Goal: Find specific page/section: Find specific page/section

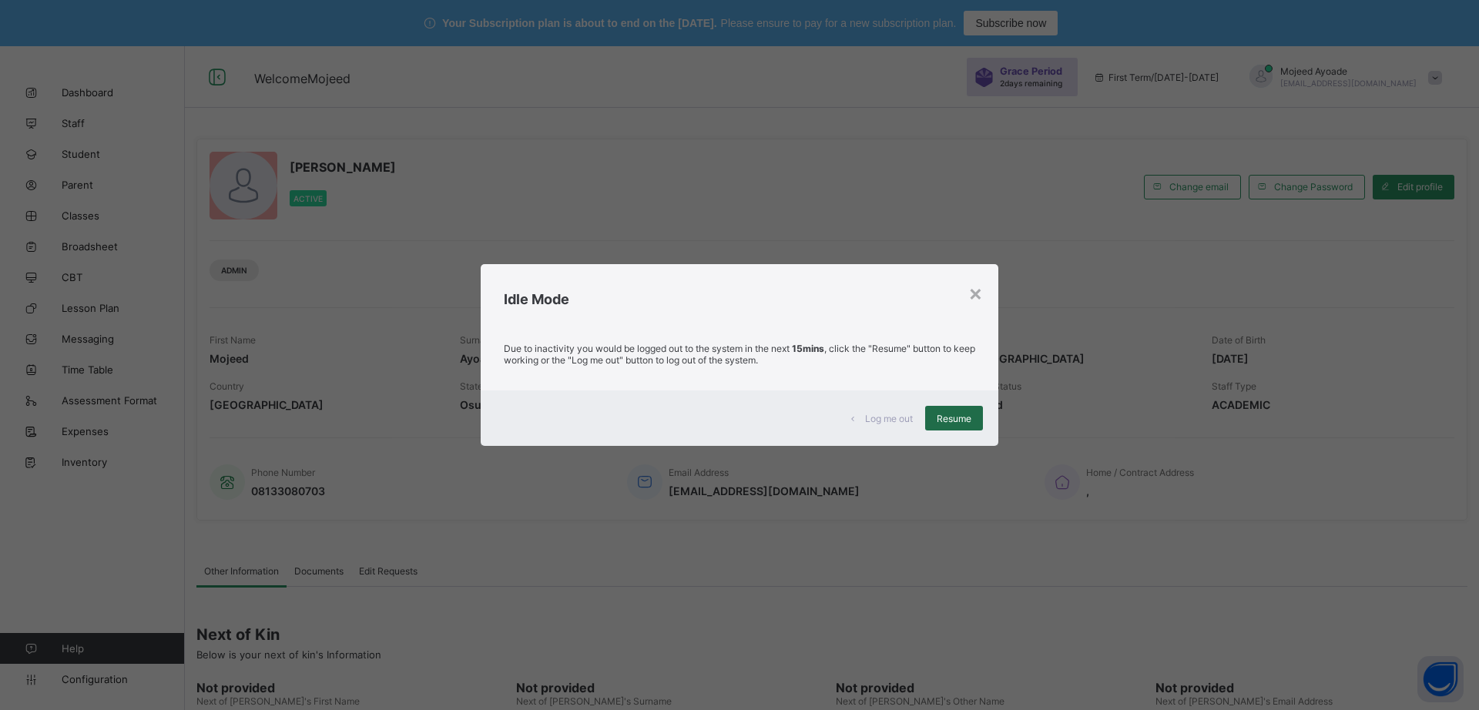
click at [955, 420] on span "Resume" at bounding box center [954, 419] width 35 height 12
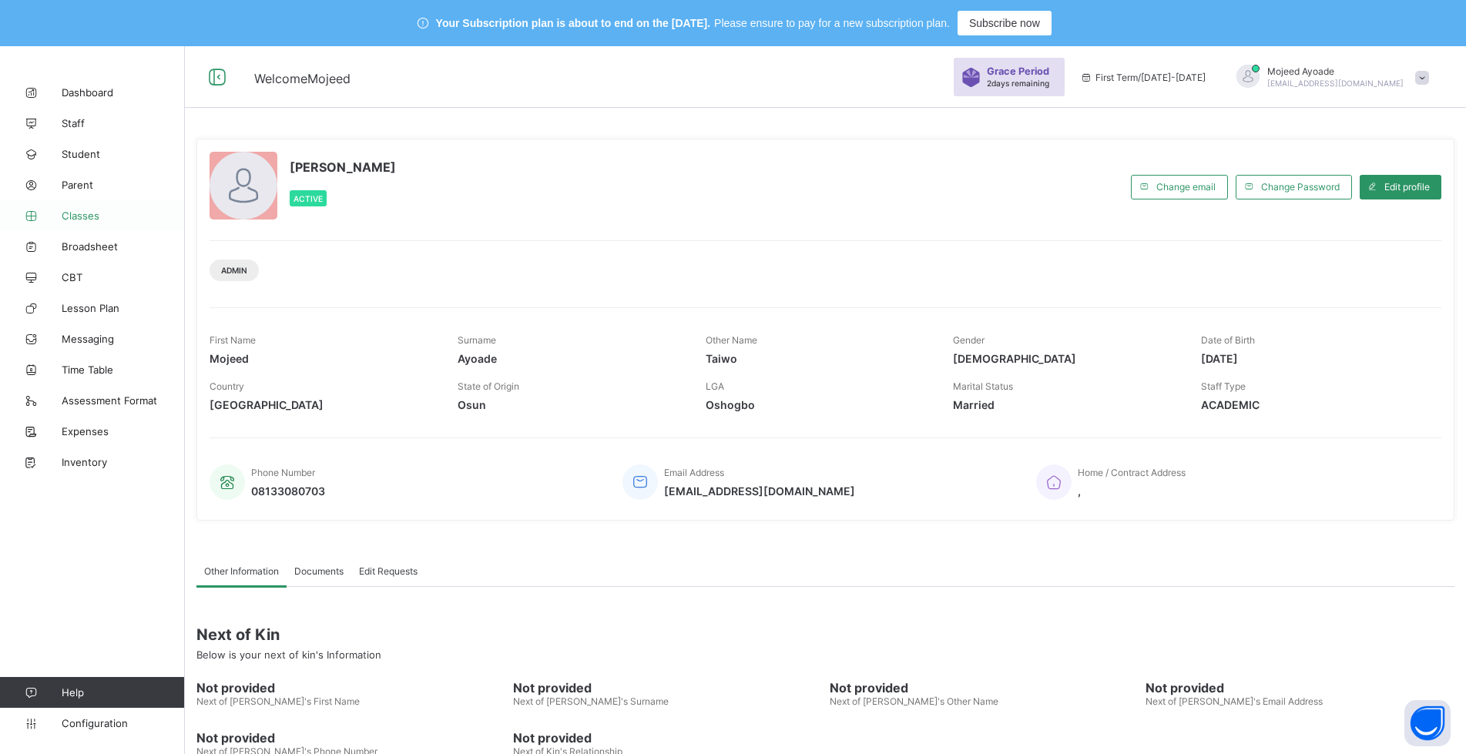
click at [77, 213] on span "Classes" at bounding box center [123, 216] width 123 height 12
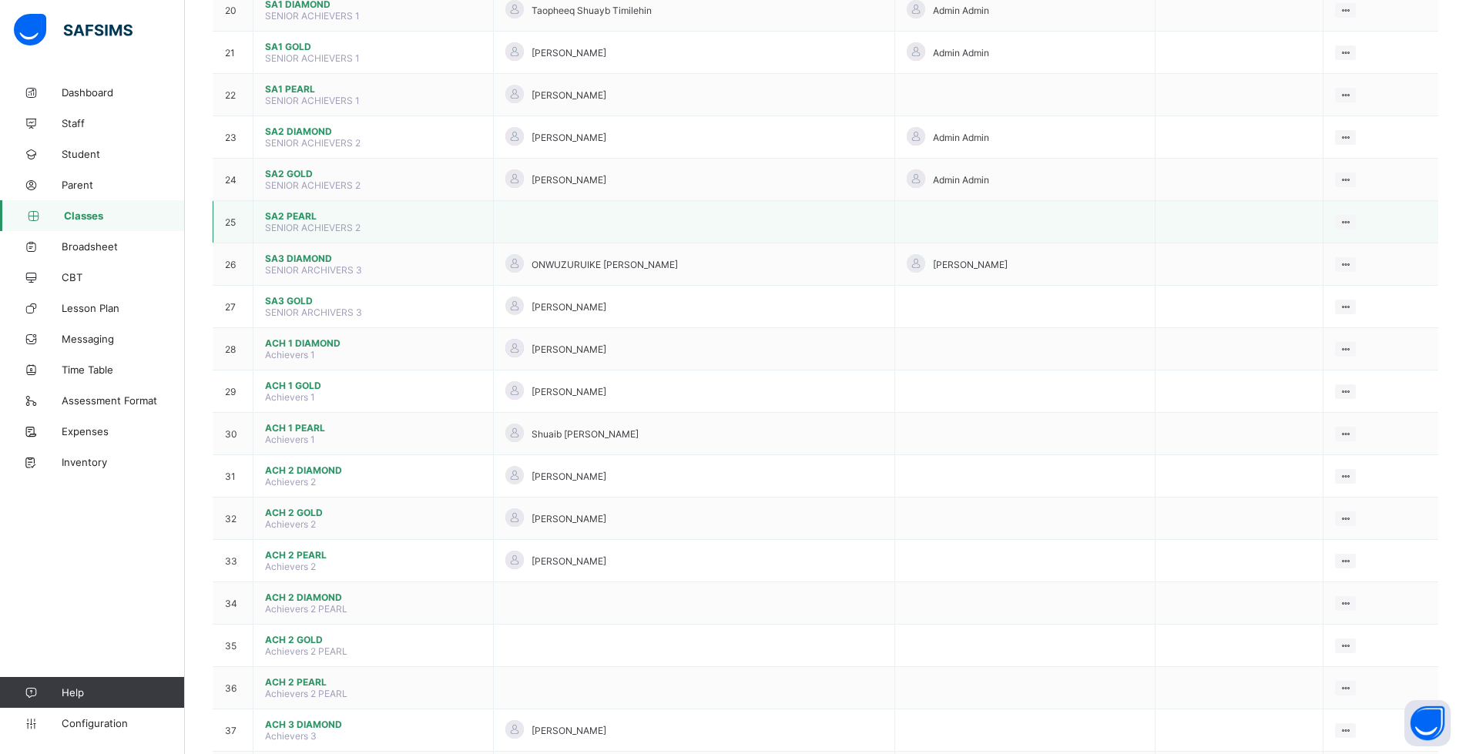
scroll to position [1079, 0]
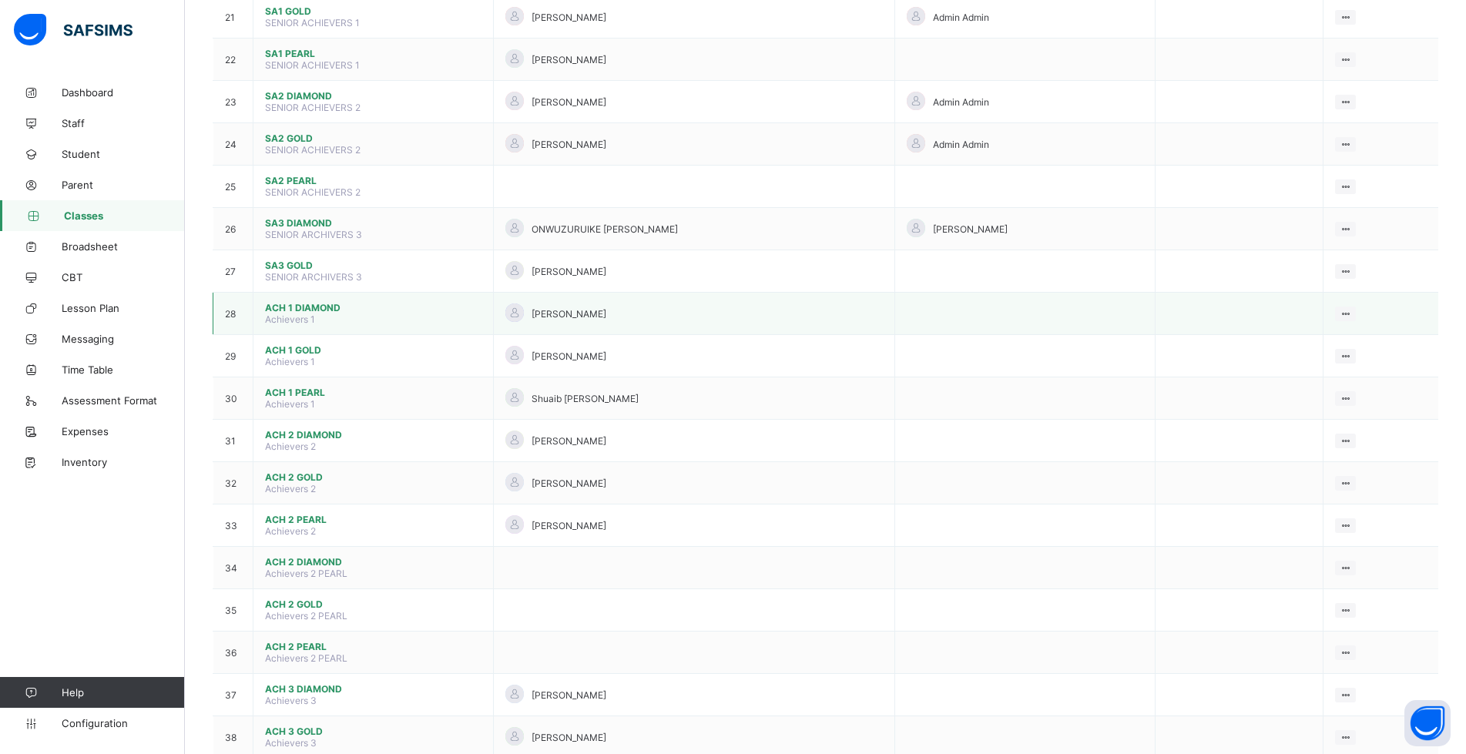
click at [304, 310] on span "ACH 1 DIAMOND" at bounding box center [373, 308] width 217 height 12
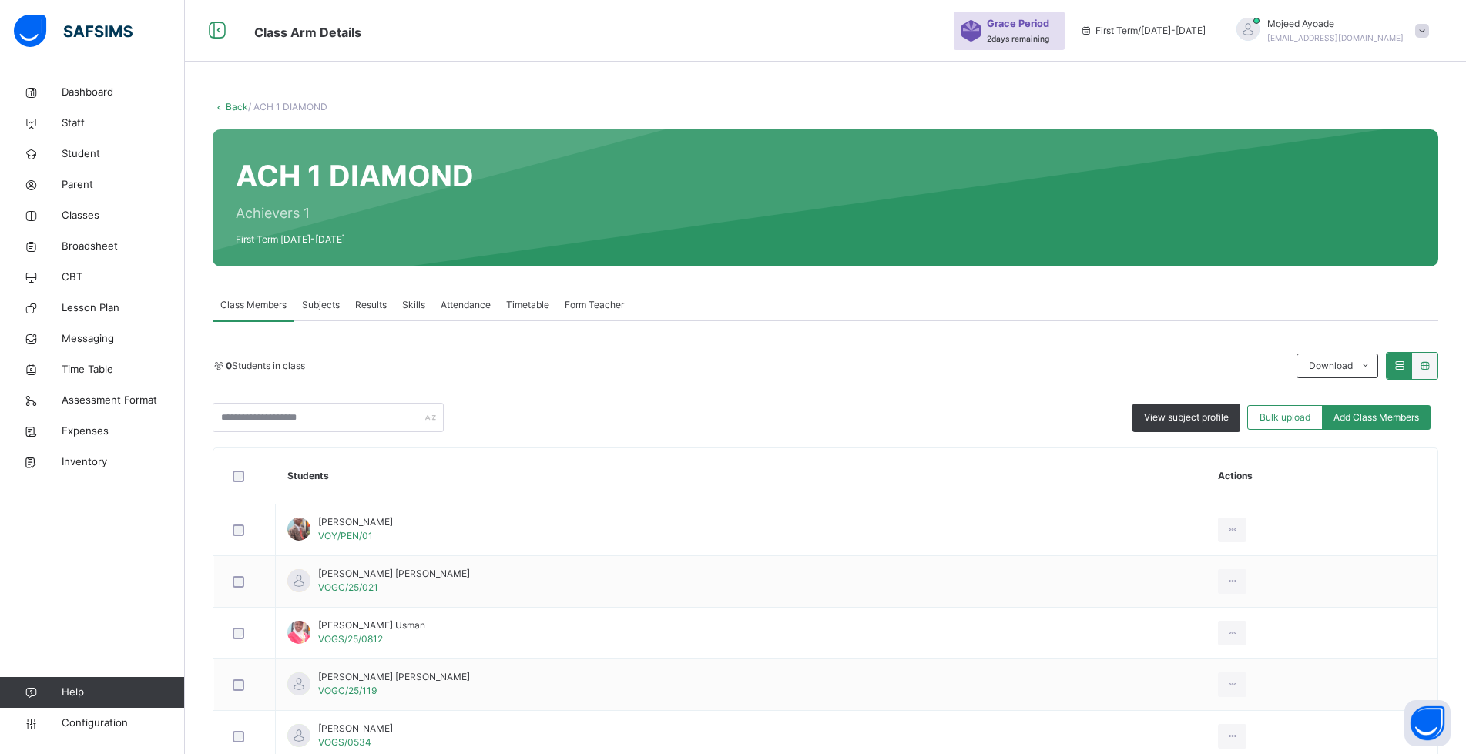
scroll to position [1079, 0]
